Goal: Transaction & Acquisition: Purchase product/service

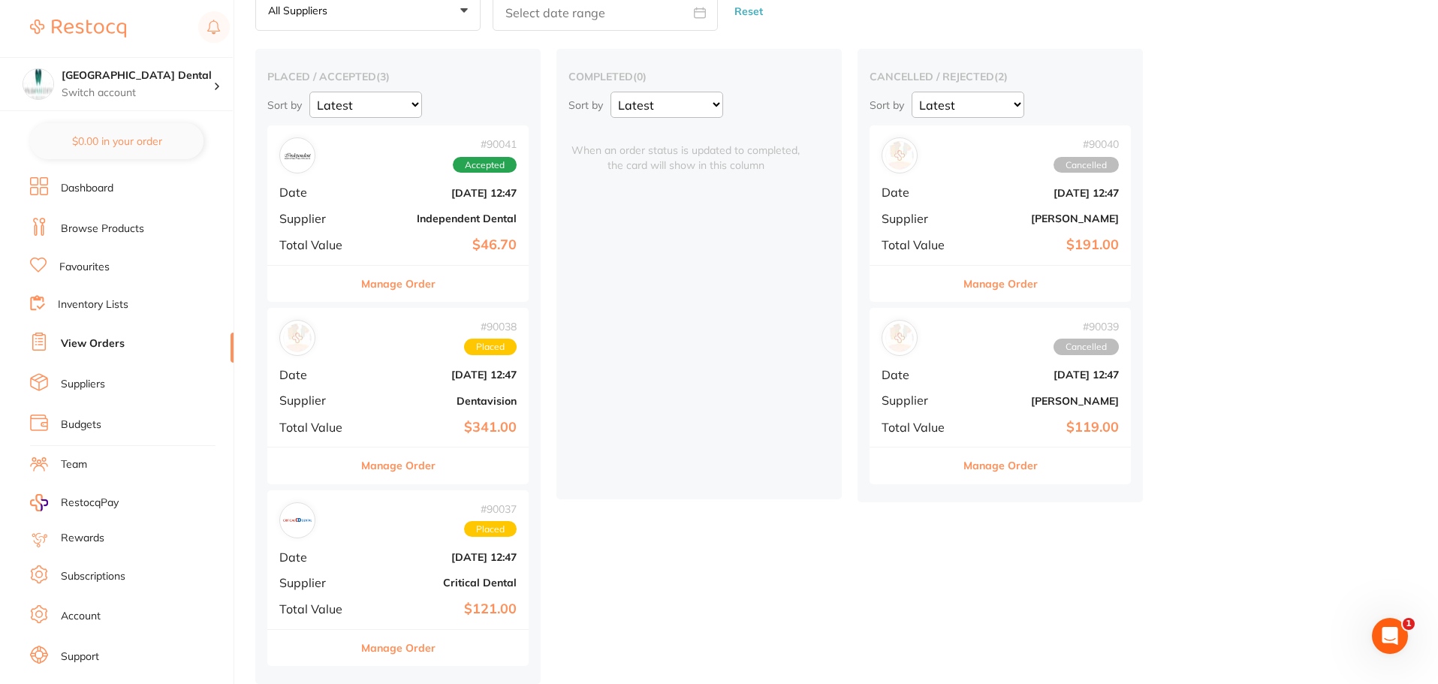
click at [114, 225] on link "Browse Products" at bounding box center [102, 228] width 83 height 15
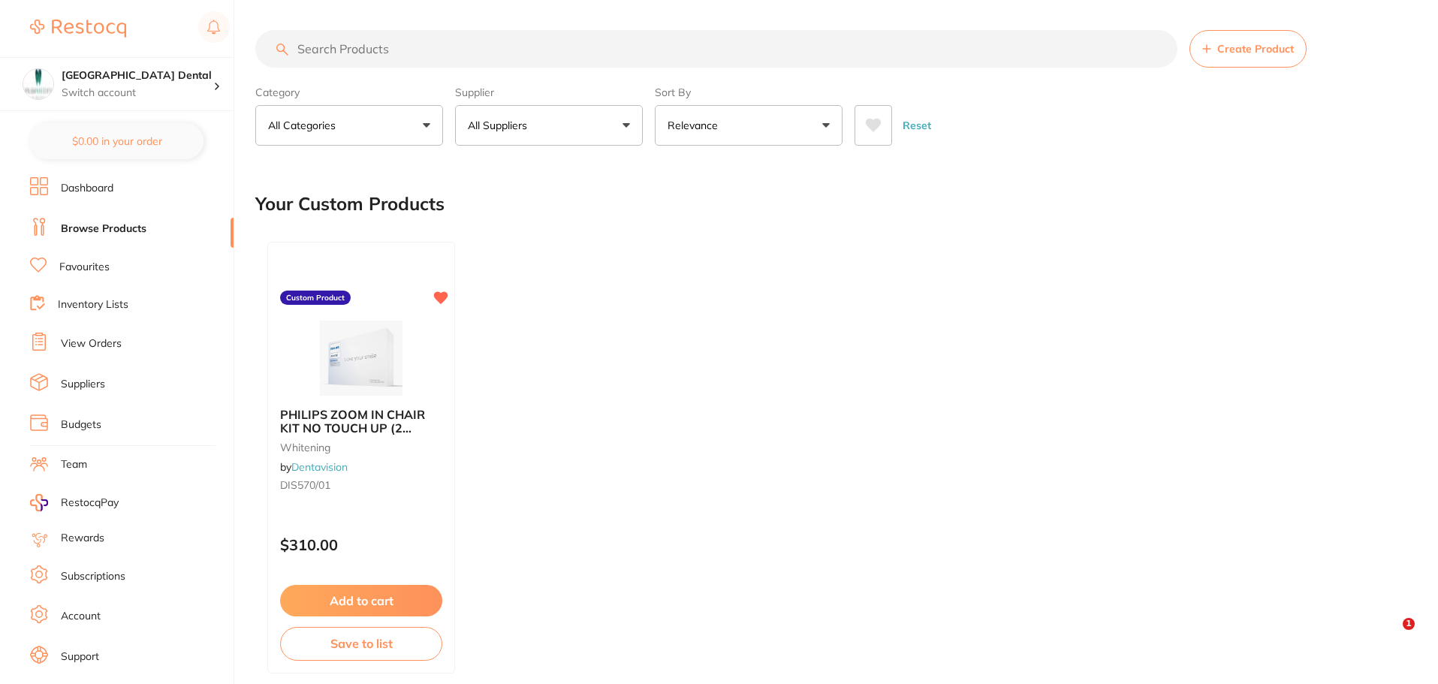
click at [382, 50] on input "search" at bounding box center [716, 49] width 922 height 38
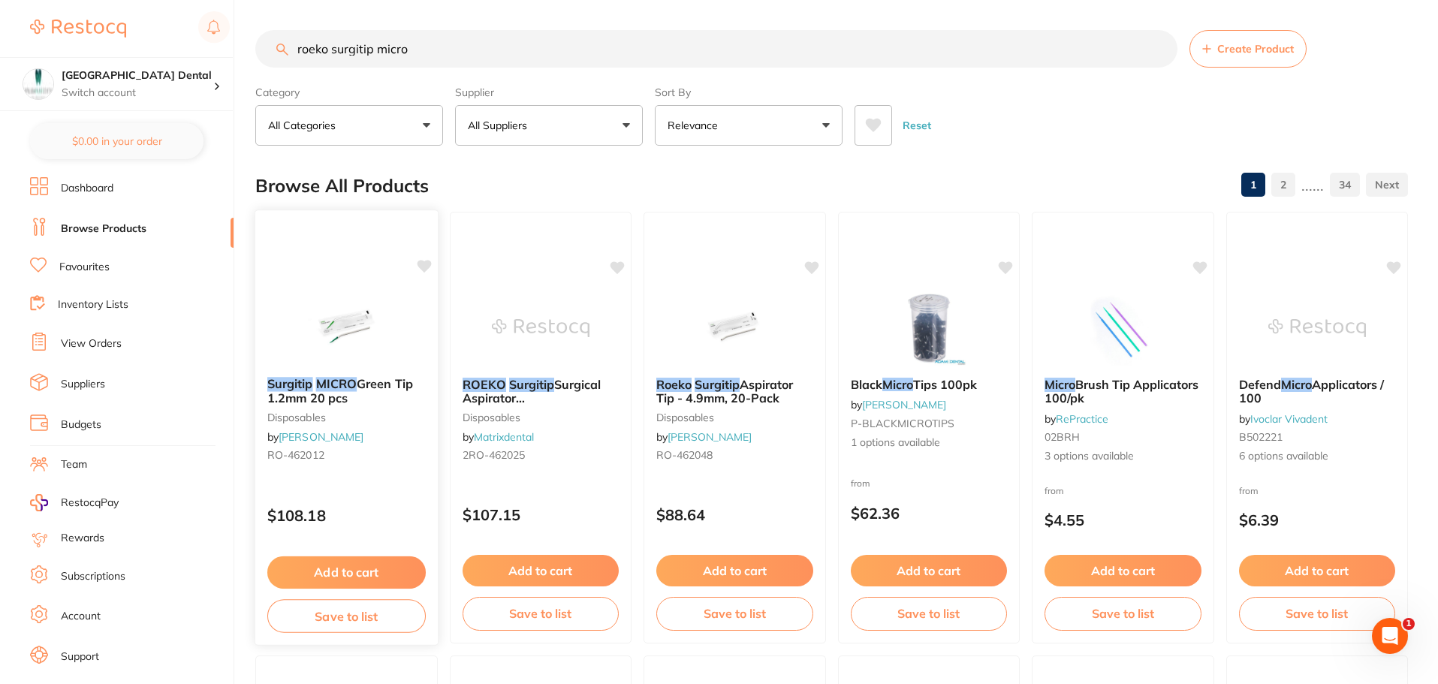
type input "roeko surgitip micro"
click at [364, 568] on button "Add to cart" at bounding box center [346, 572] width 158 height 32
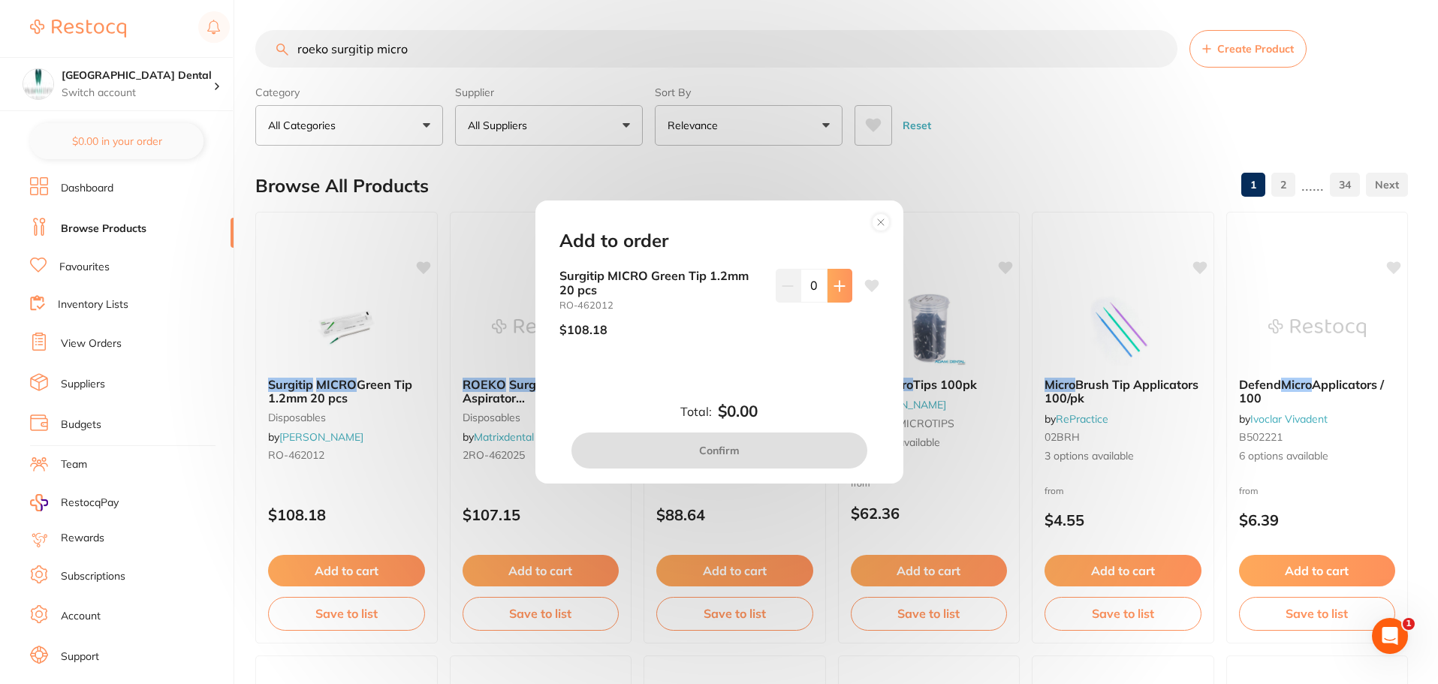
click at [828, 288] on button at bounding box center [839, 285] width 25 height 33
type input "1"
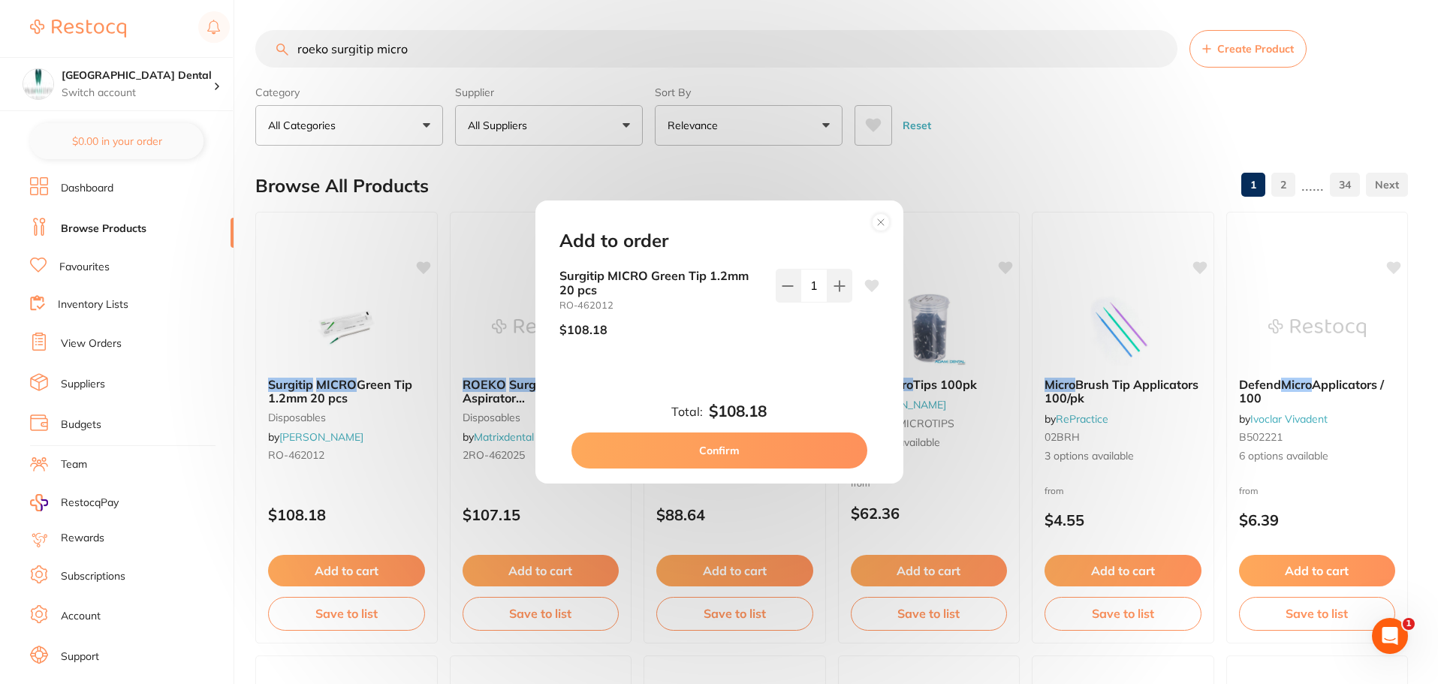
click at [719, 448] on button "Confirm" at bounding box center [719, 450] width 296 height 36
checkbox input "false"
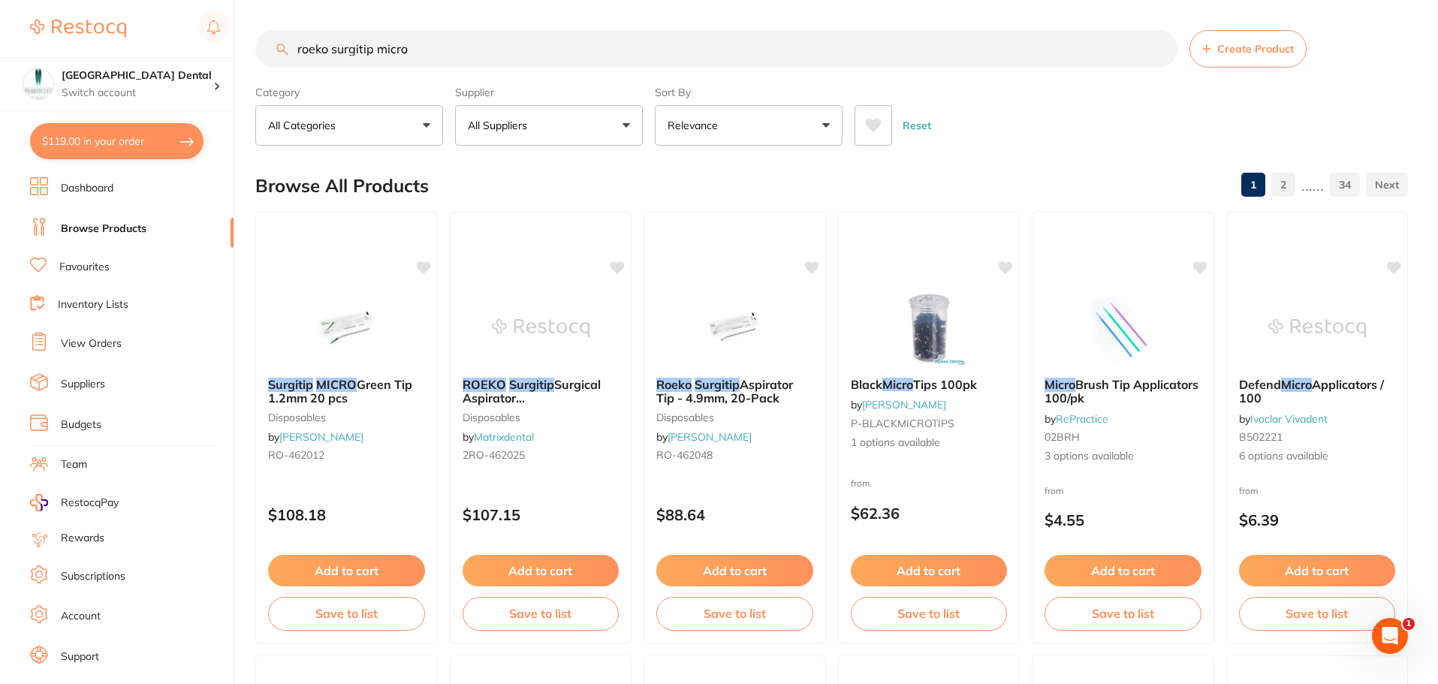
scroll to position [1, 0]
drag, startPoint x: 432, startPoint y: 49, endPoint x: 293, endPoint y: 58, distance: 139.2
click at [293, 58] on input "roeko surgitip micro" at bounding box center [716, 49] width 922 height 38
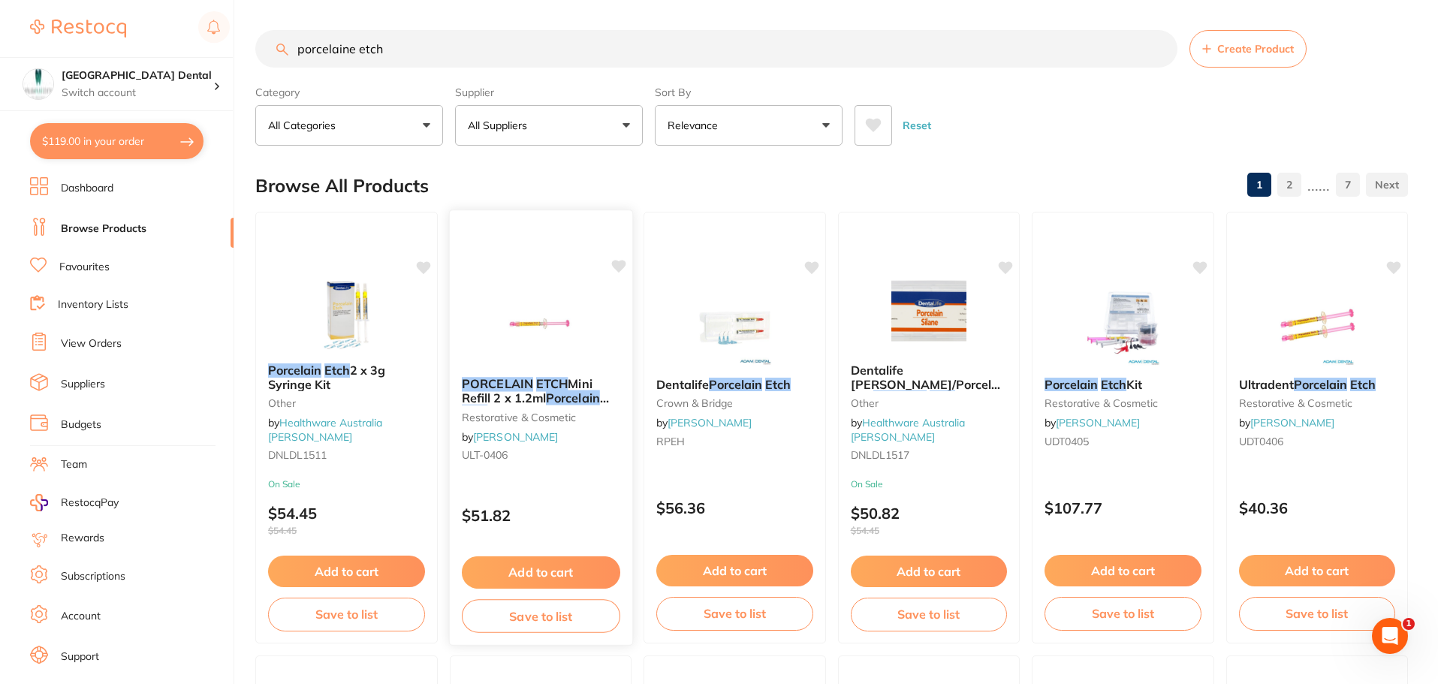
scroll to position [0, 0]
type input "porcelaine etch"
click at [546, 572] on button "Add to cart" at bounding box center [540, 572] width 158 height 32
